Goal: Task Accomplishment & Management: Manage account settings

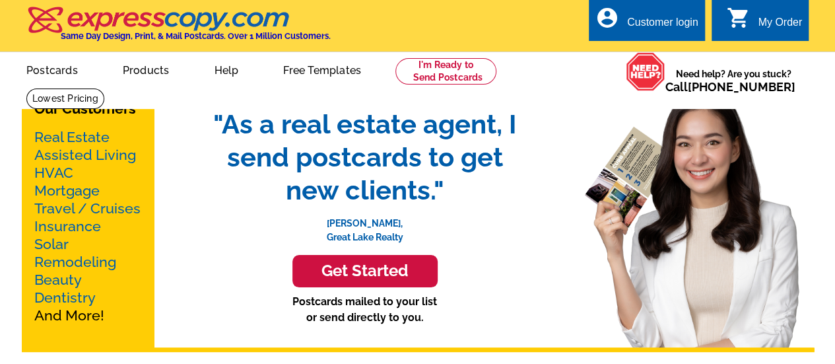
click at [653, 27] on div "Customer login" at bounding box center [662, 25] width 71 height 18
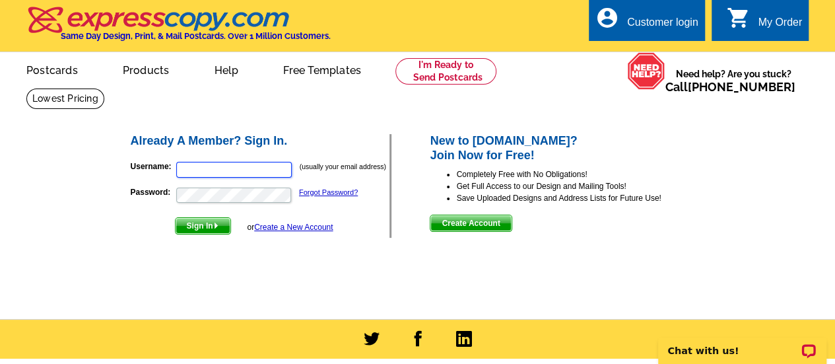
type input "[EMAIL_ADDRESS][DOMAIN_NAME]"
click at [191, 230] on span "Sign In" at bounding box center [203, 226] width 55 height 16
